Goal: Task Accomplishment & Management: Use online tool/utility

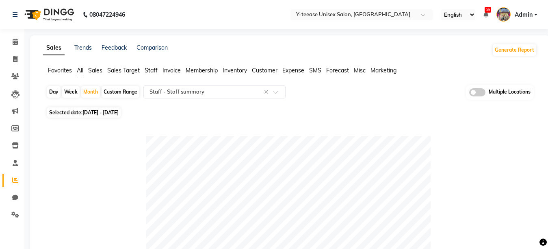
select select "full_report"
select select "csv"
select select "25"
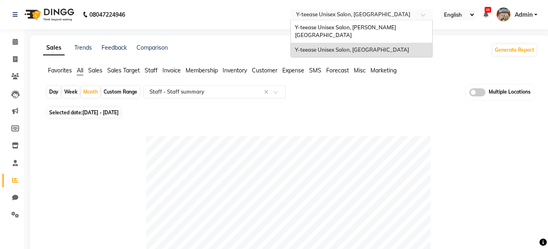
click at [340, 12] on input "text" at bounding box center [354, 15] width 118 height 8
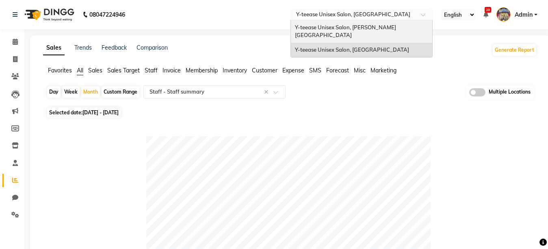
click at [347, 30] on span "Y-teease Unisex Salon, [PERSON_NAME][GEOGRAPHIC_DATA]" at bounding box center [345, 31] width 101 height 15
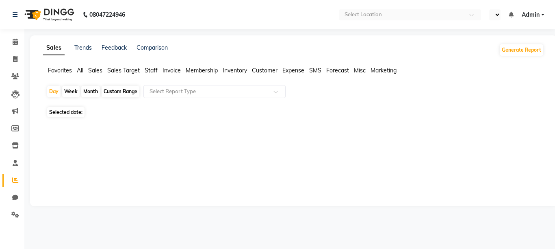
select select "en"
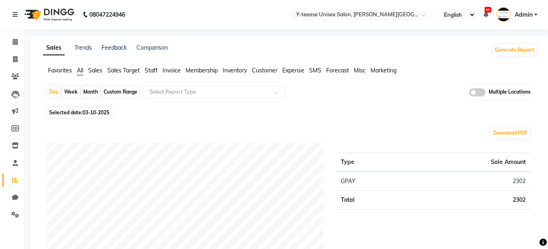
click at [93, 91] on div "Month" at bounding box center [90, 91] width 19 height 11
select select "10"
select select "2025"
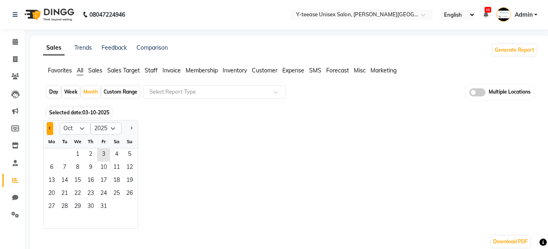
click at [49, 129] on button "Previous month" at bounding box center [50, 128] width 6 height 13
select select "9"
click at [54, 154] on span "1" at bounding box center [51, 154] width 13 height 13
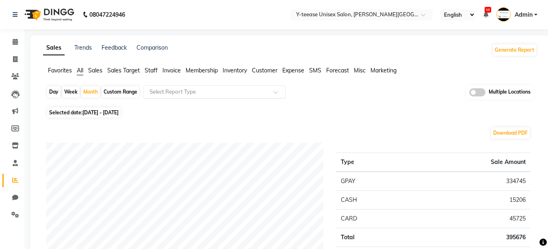
click at [185, 93] on input "text" at bounding box center [206, 92] width 117 height 8
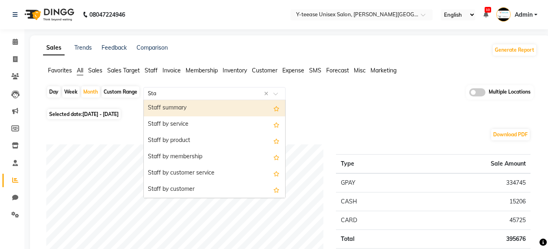
type input "Staf"
click at [183, 108] on div "Staff summary" at bounding box center [214, 108] width 141 height 16
select select "full_report"
select select "csv"
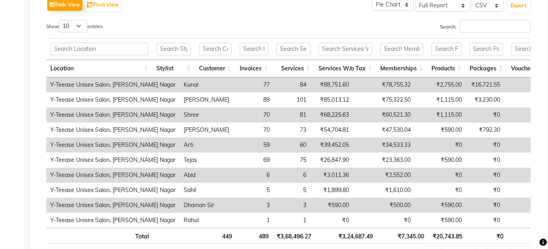
scroll to position [452, 0]
